Goal: Find specific page/section: Find specific page/section

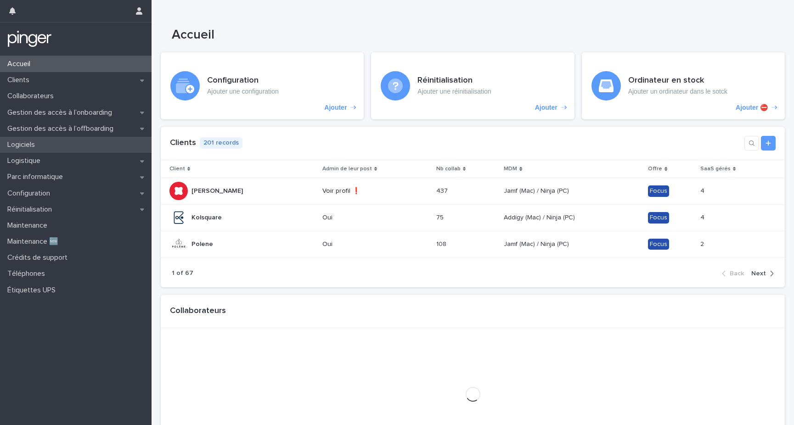
click at [51, 148] on div "Logiciels" at bounding box center [75, 145] width 151 height 16
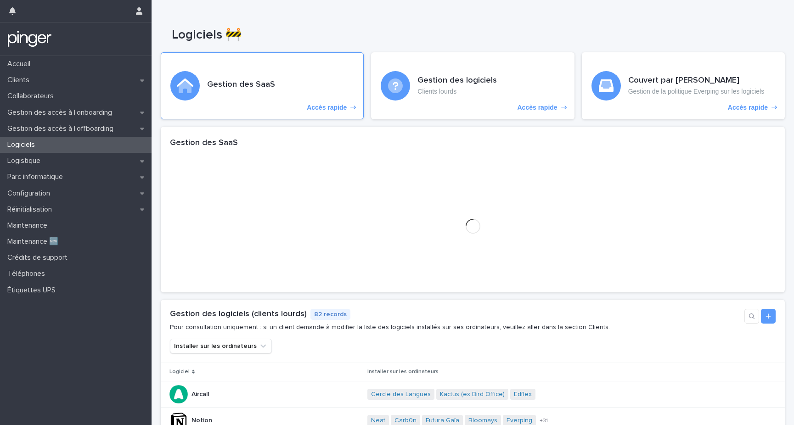
click at [191, 91] on icon "Accès rapide" at bounding box center [185, 85] width 17 height 15
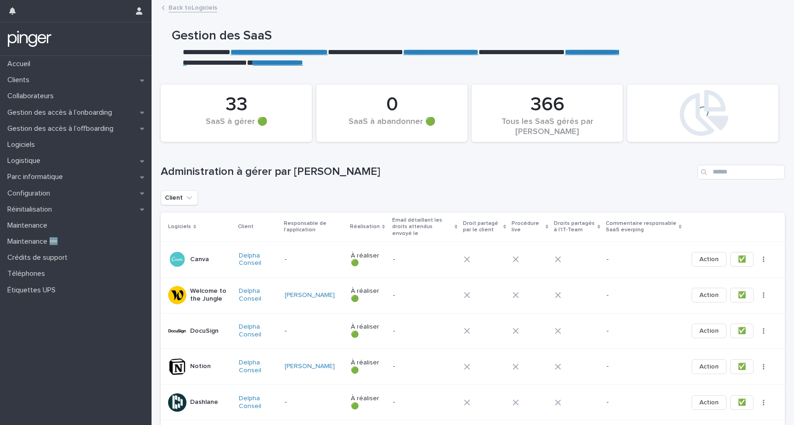
click at [361, 67] on p "**********" at bounding box center [401, 63] width 436 height 11
click at [181, 204] on button "Client" at bounding box center [179, 197] width 37 height 15
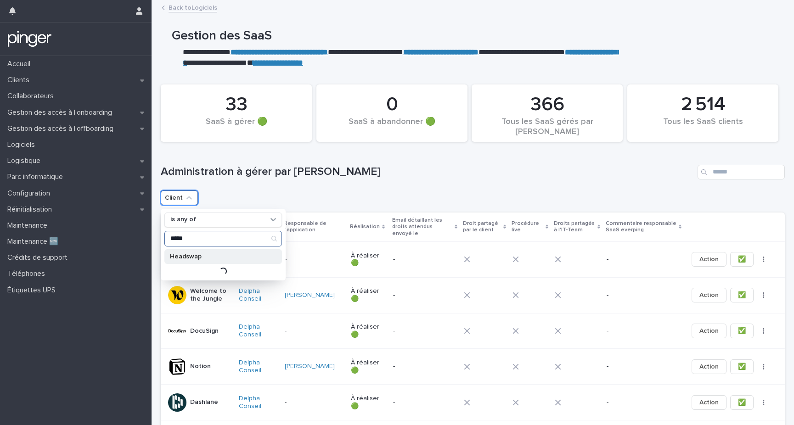
type input "*****"
click at [210, 259] on p "Headswap" at bounding box center [218, 256] width 97 height 6
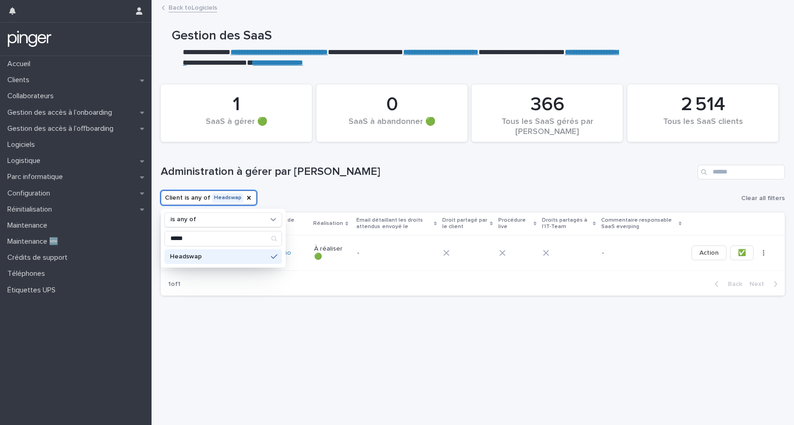
click at [223, 176] on h1 "Administration à gérer par [PERSON_NAME]" at bounding box center [427, 171] width 533 height 13
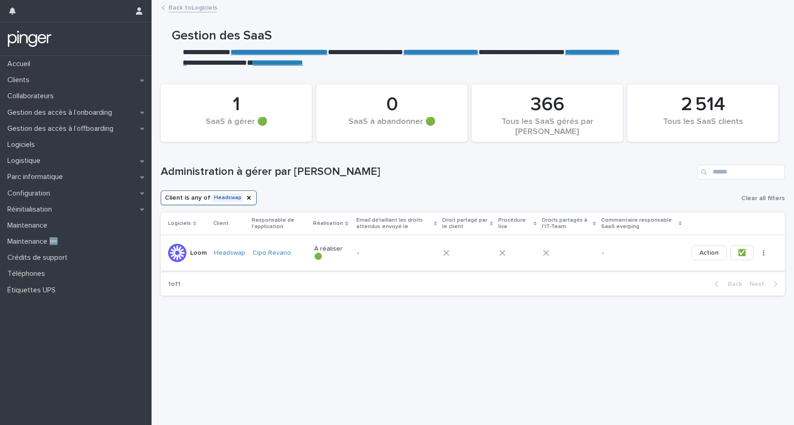
click at [730, 252] on button "✅" at bounding box center [741, 253] width 23 height 15
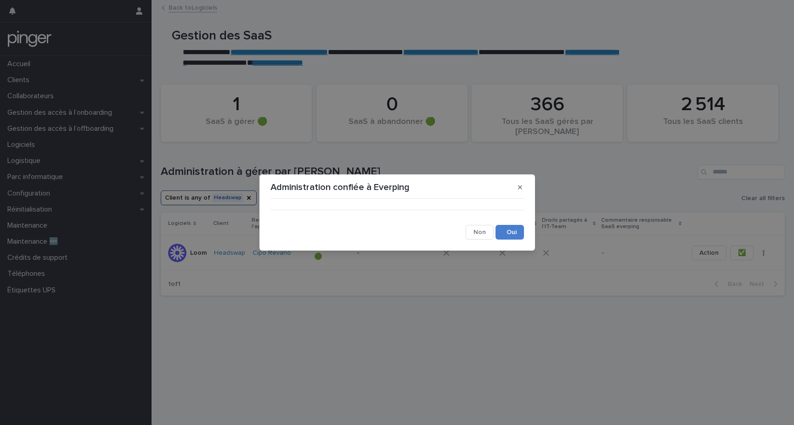
click at [510, 231] on button "Save" at bounding box center [509, 232] width 28 height 15
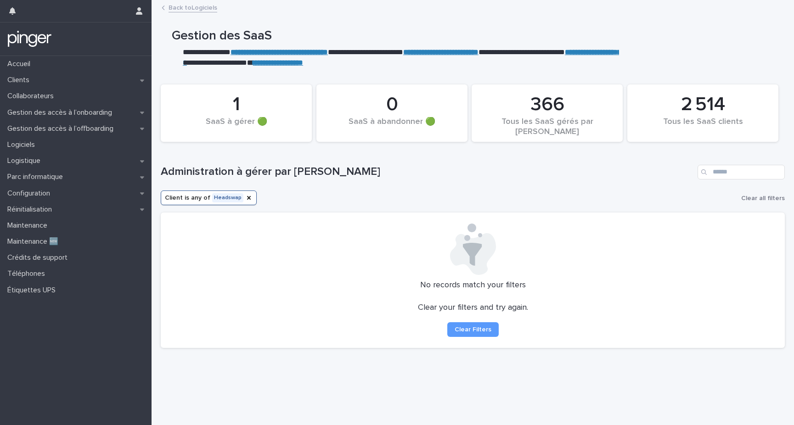
click at [237, 168] on h1 "Administration à gérer par [PERSON_NAME]" at bounding box center [427, 171] width 533 height 13
click at [247, 197] on icon "Client" at bounding box center [248, 197] width 7 height 7
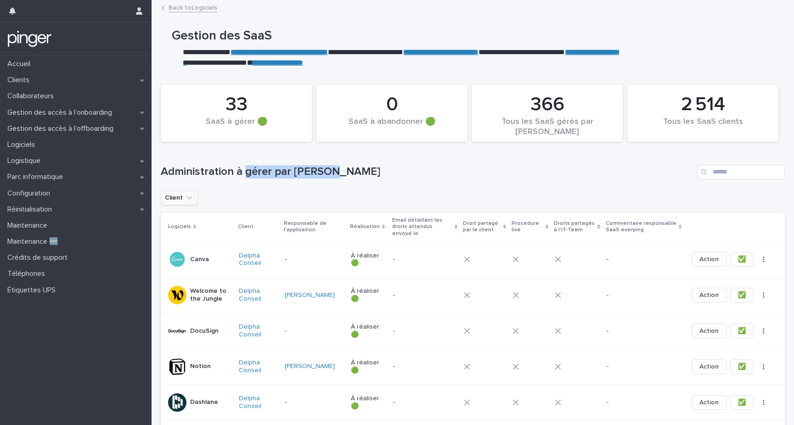
drag, startPoint x: 286, startPoint y: 173, endPoint x: 329, endPoint y: 173, distance: 43.1
click at [329, 173] on h1 "Administration à gérer par [PERSON_NAME]" at bounding box center [427, 171] width 533 height 13
drag, startPoint x: 329, startPoint y: 173, endPoint x: 198, endPoint y: 174, distance: 130.4
click at [198, 174] on h1 "Administration à gérer par [PERSON_NAME]" at bounding box center [427, 171] width 533 height 13
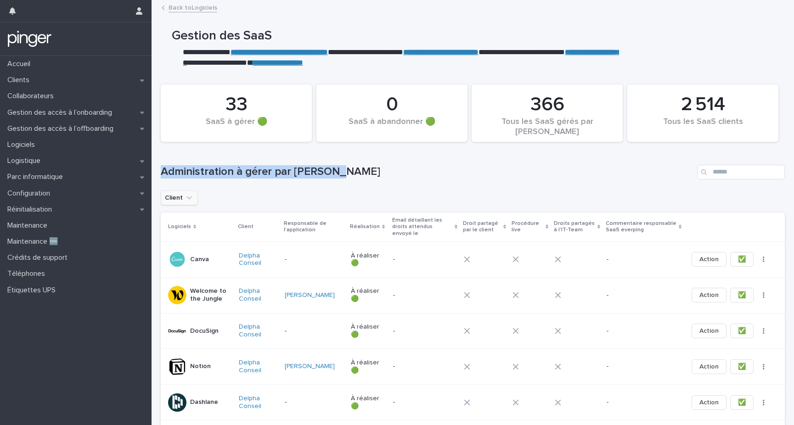
click at [198, 174] on h1 "Administration à gérer par [PERSON_NAME]" at bounding box center [427, 171] width 533 height 13
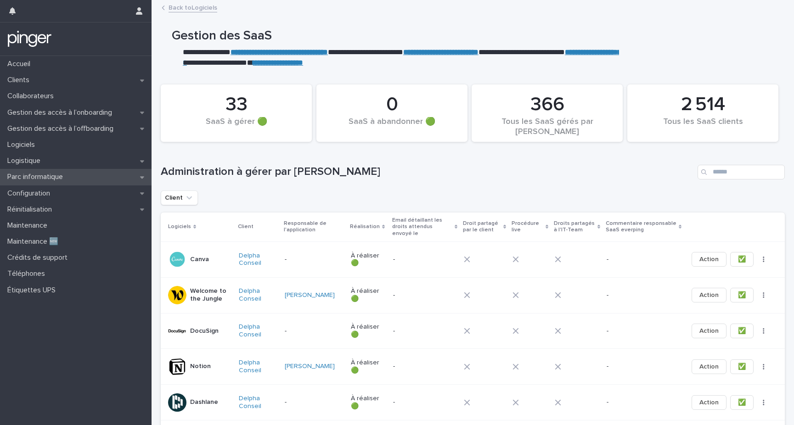
click at [86, 179] on div "Parc informatique" at bounding box center [75, 177] width 151 height 16
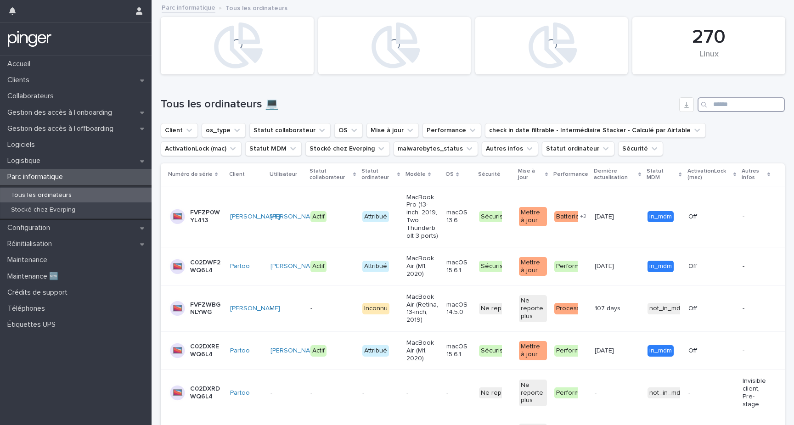
click at [740, 99] on input "Search" at bounding box center [740, 104] width 87 height 15
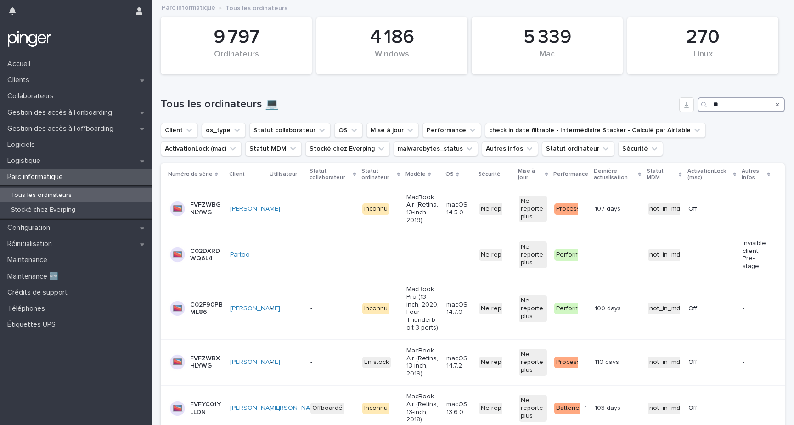
type input "*"
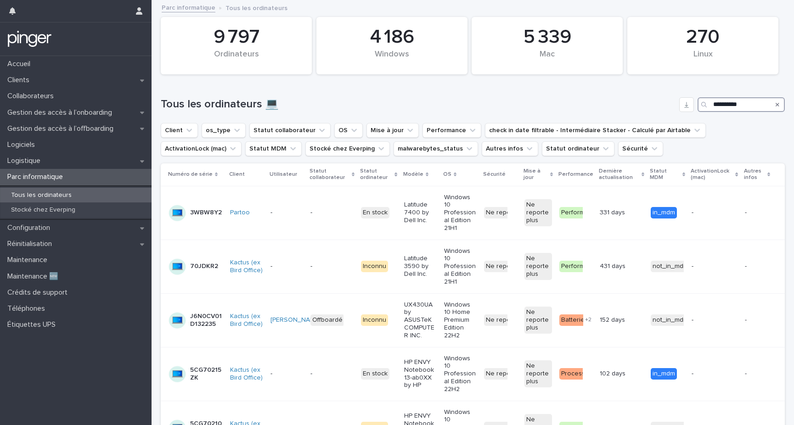
type input "**********"
click at [226, 98] on h1 "Tous les ordinateurs 💻" at bounding box center [418, 104] width 515 height 13
click at [542, 148] on button "Statut ordinateur" at bounding box center [578, 148] width 73 height 15
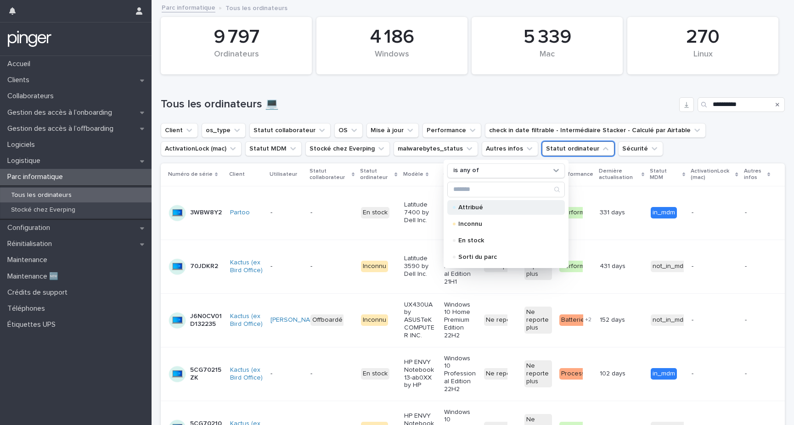
click at [488, 210] on p "Attribué" at bounding box center [504, 207] width 92 height 6
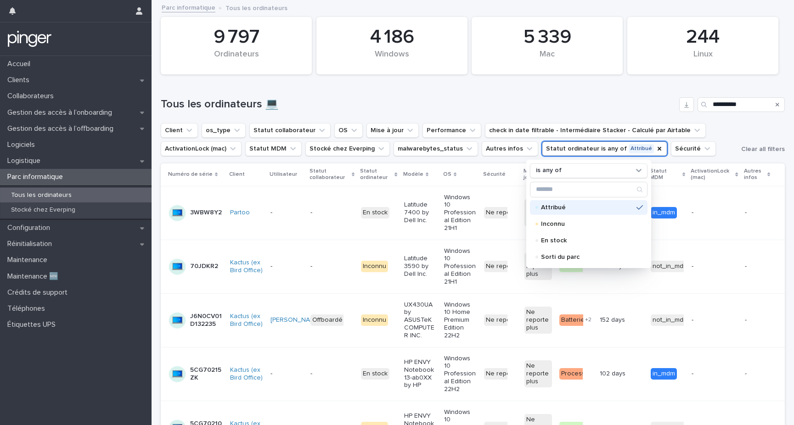
click at [501, 96] on div "**********" at bounding box center [473, 101] width 624 height 44
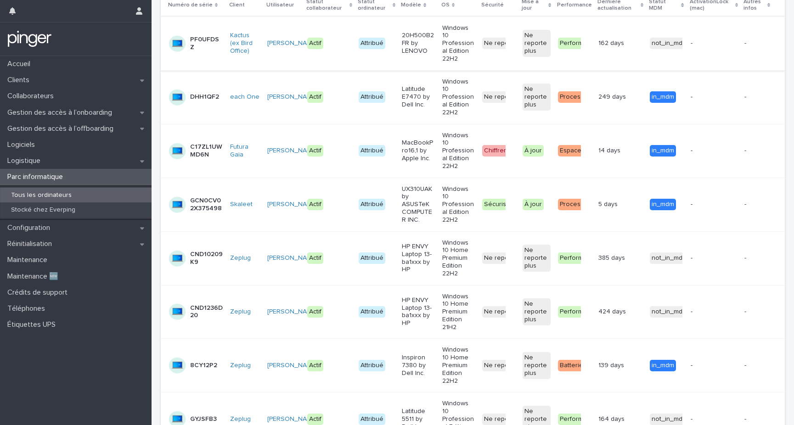
scroll to position [95, 0]
